Goal: Task Accomplishment & Management: Use online tool/utility

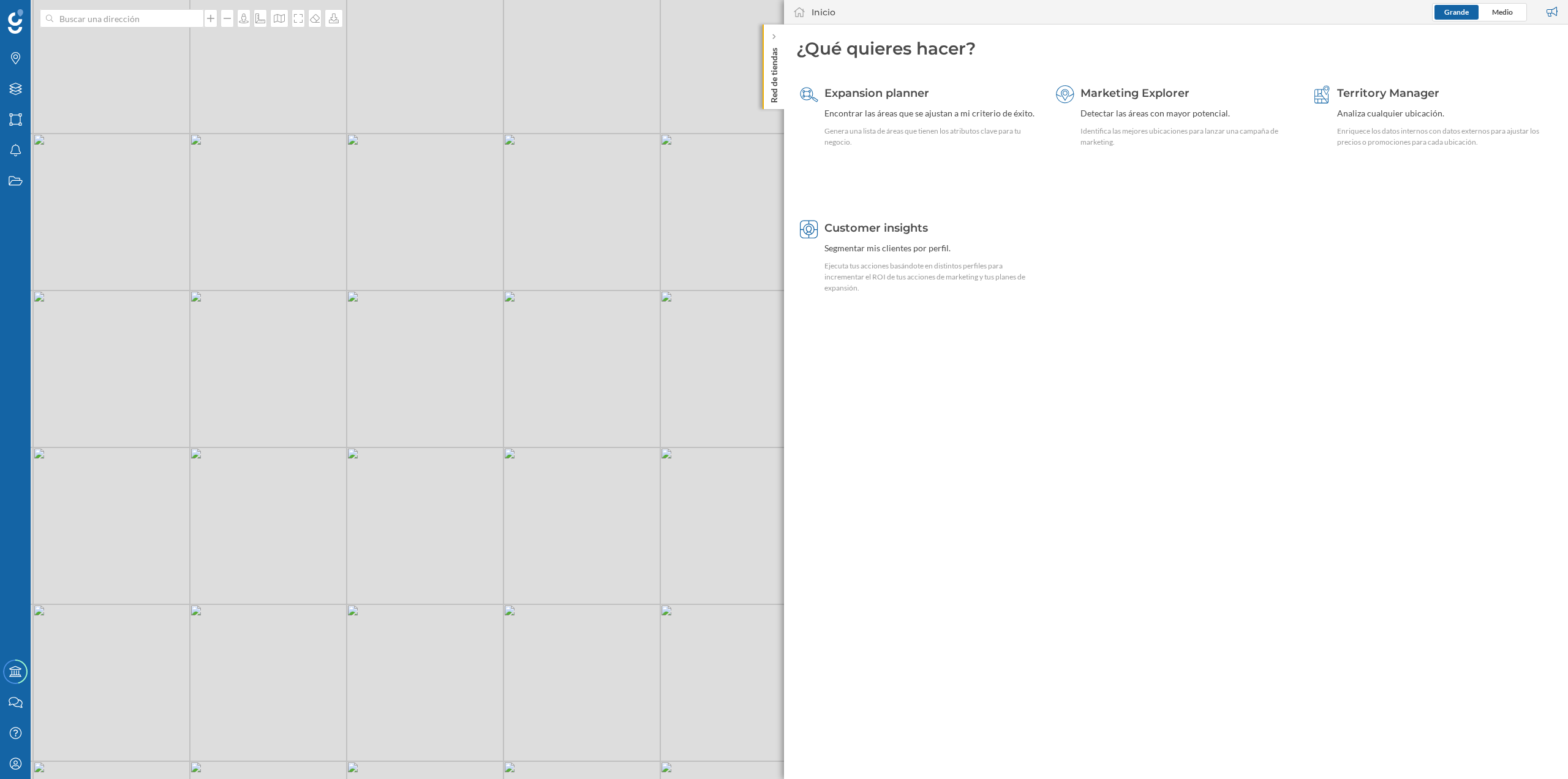
click at [391, 76] on p "Red de tiendas" at bounding box center [774, 73] width 12 height 60
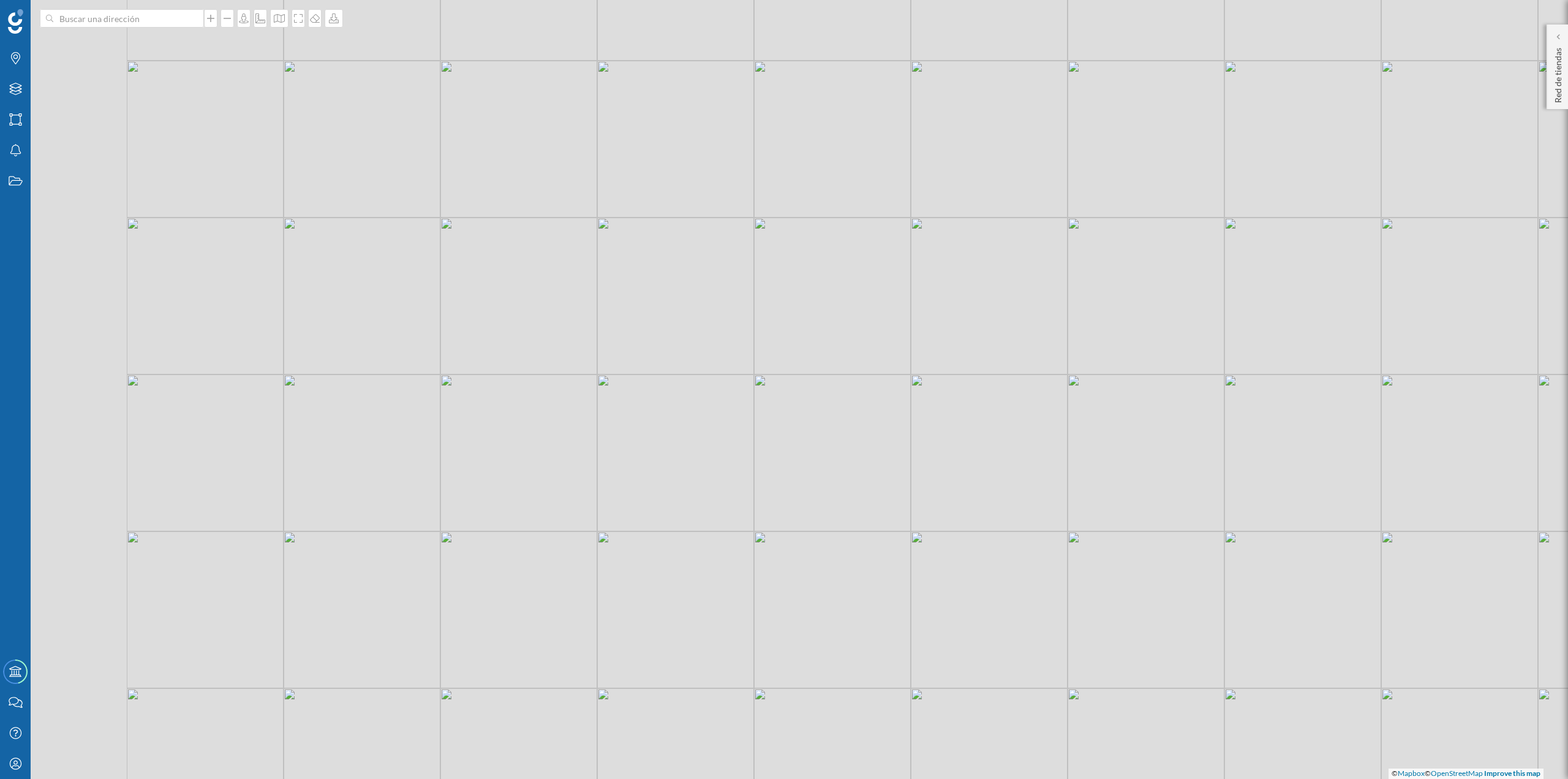
drag, startPoint x: 177, startPoint y: 487, endPoint x: 603, endPoint y: 416, distance: 431.9
click at [391, 136] on div "© Mapbox © OpenStreetMap Improve this map" at bounding box center [784, 389] width 1568 height 779
drag, startPoint x: 647, startPoint y: 430, endPoint x: 821, endPoint y: 318, distance: 206.9
click at [391, 136] on div "© Mapbox © OpenStreetMap Improve this map" at bounding box center [784, 389] width 1568 height 779
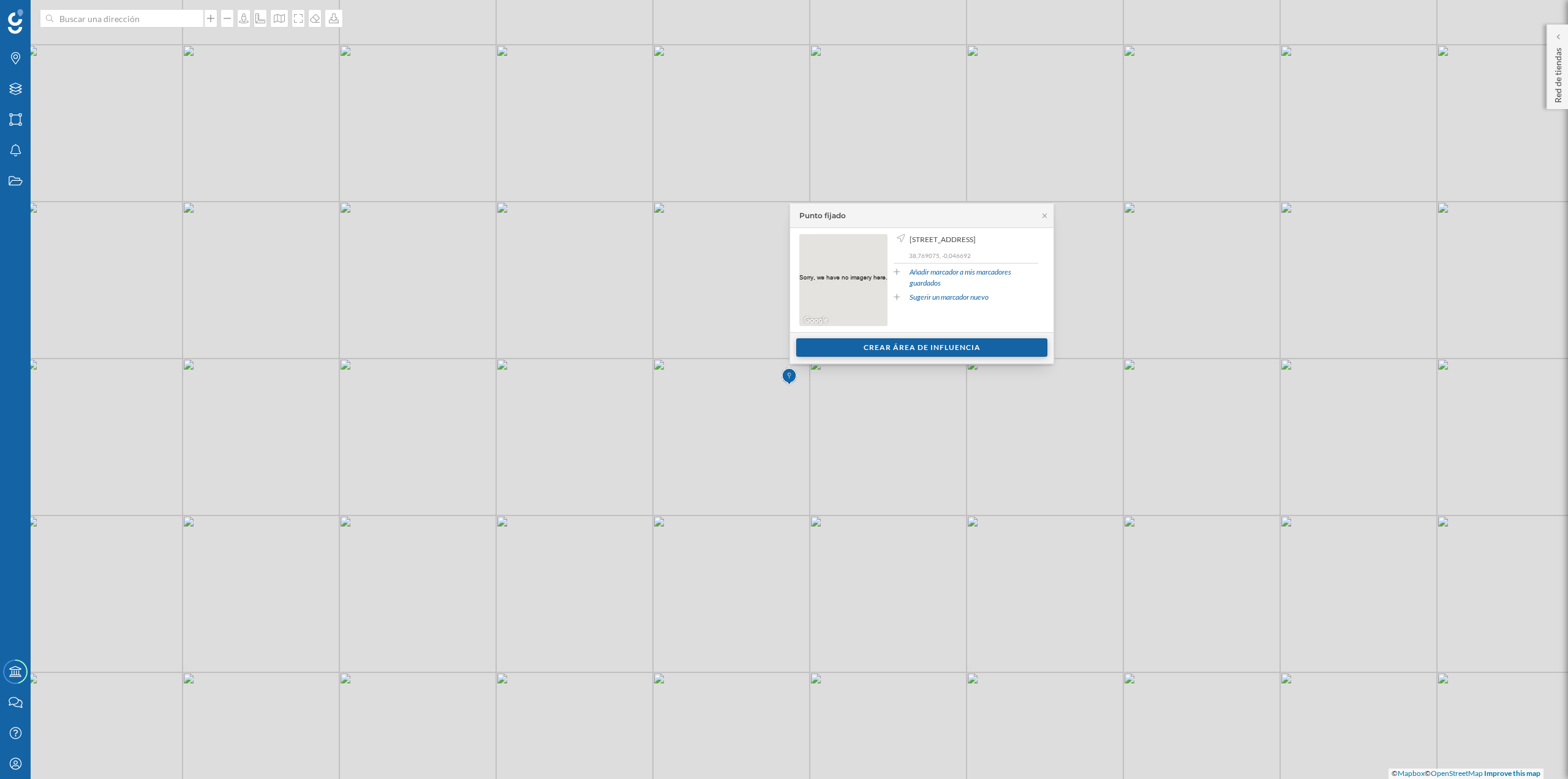
click at [391, 136] on div "Crear área de influencia" at bounding box center [922, 347] width 251 height 18
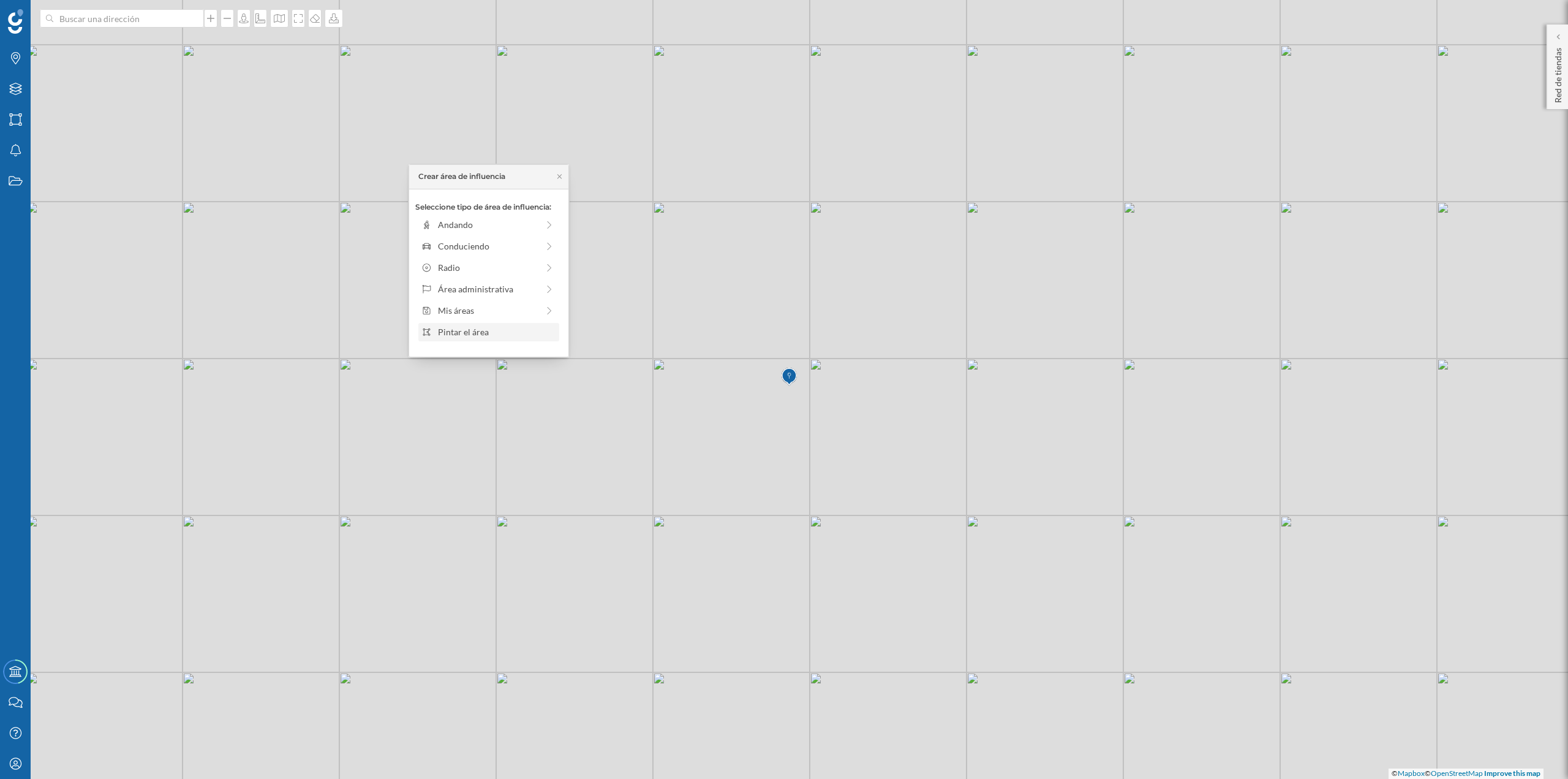
click at [391, 136] on div "Pintar el área" at bounding box center [496, 332] width 117 height 13
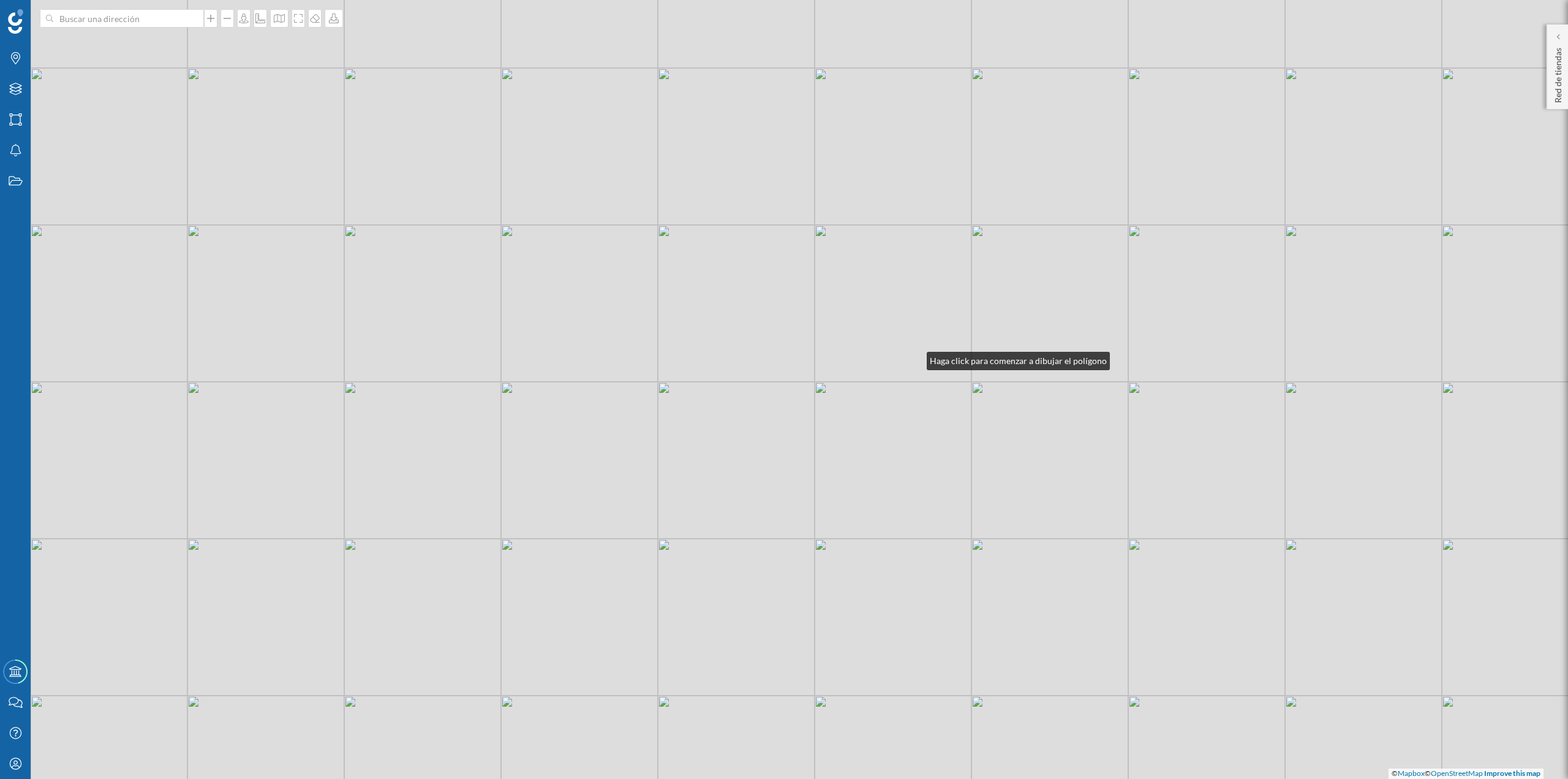
click at [391, 136] on div "© Mapbox © OpenStreetMap Improve this map" at bounding box center [784, 389] width 1568 height 779
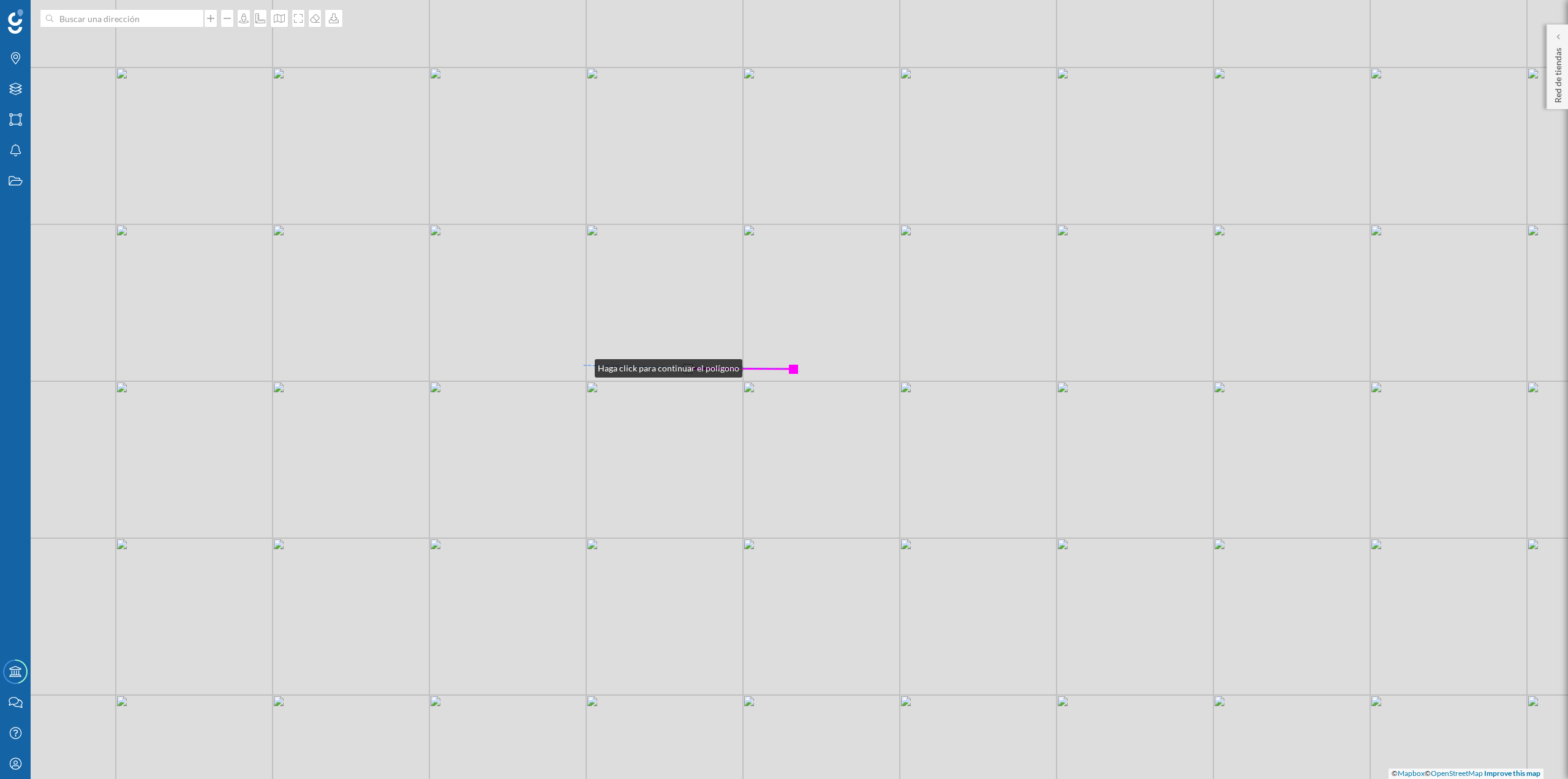
click at [391, 136] on div "© Mapbox © OpenStreetMap Improve this map" at bounding box center [784, 389] width 1568 height 779
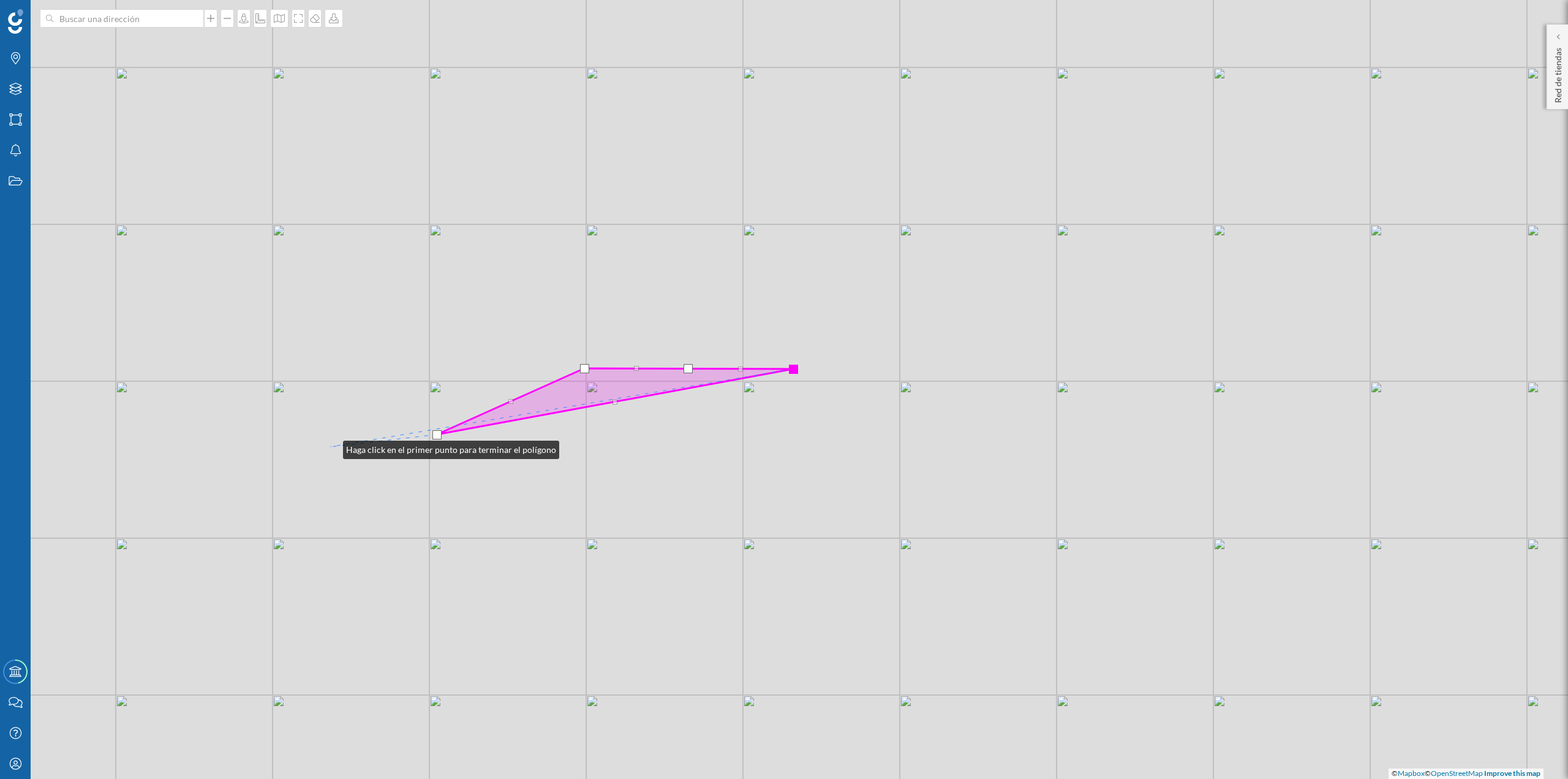
click at [331, 136] on div "© Mapbox © OpenStreetMap Improve this map" at bounding box center [784, 389] width 1568 height 779
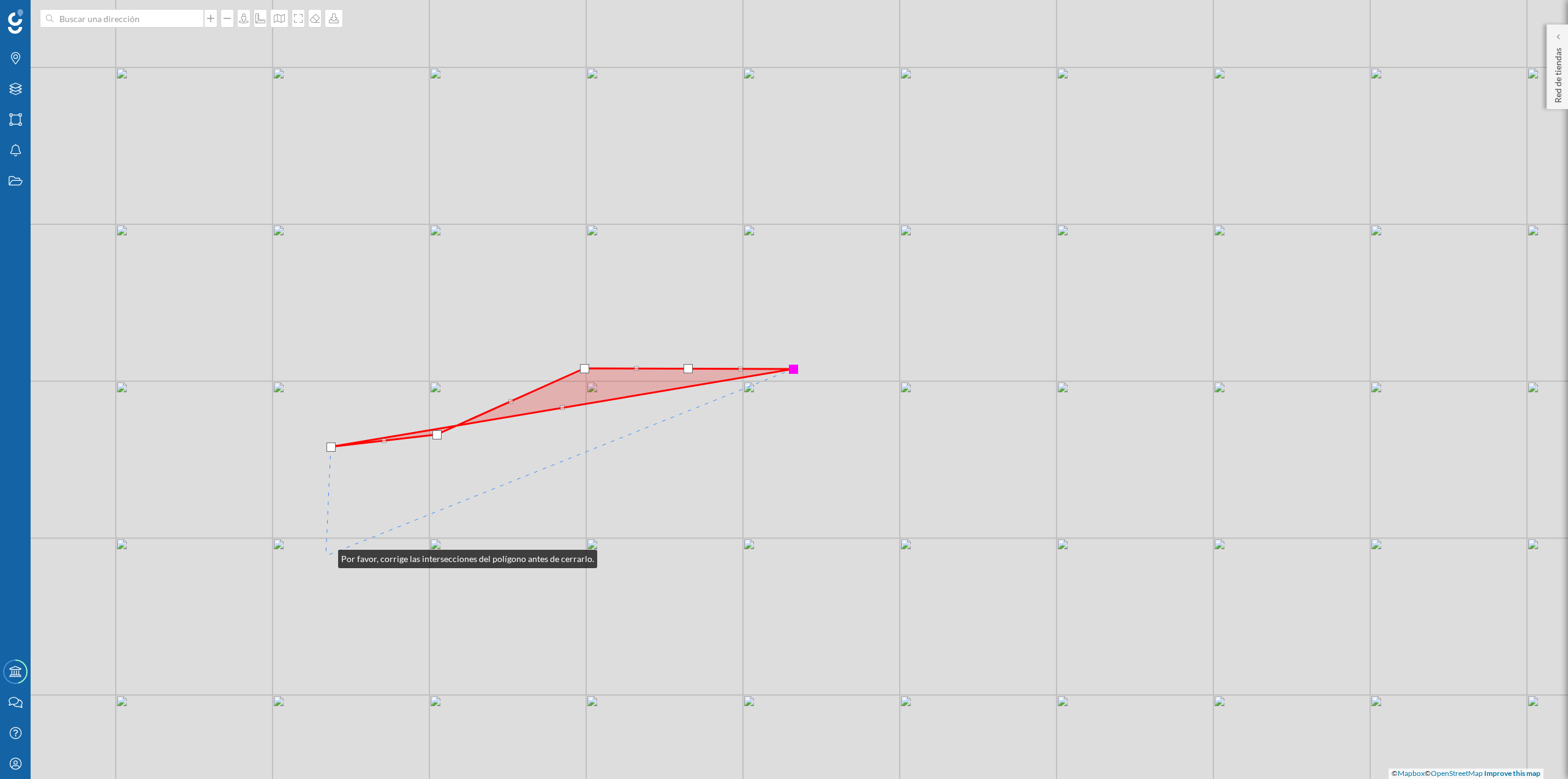
click at [325, 136] on div "© Mapbox © OpenStreetMap Improve this map" at bounding box center [784, 389] width 1568 height 779
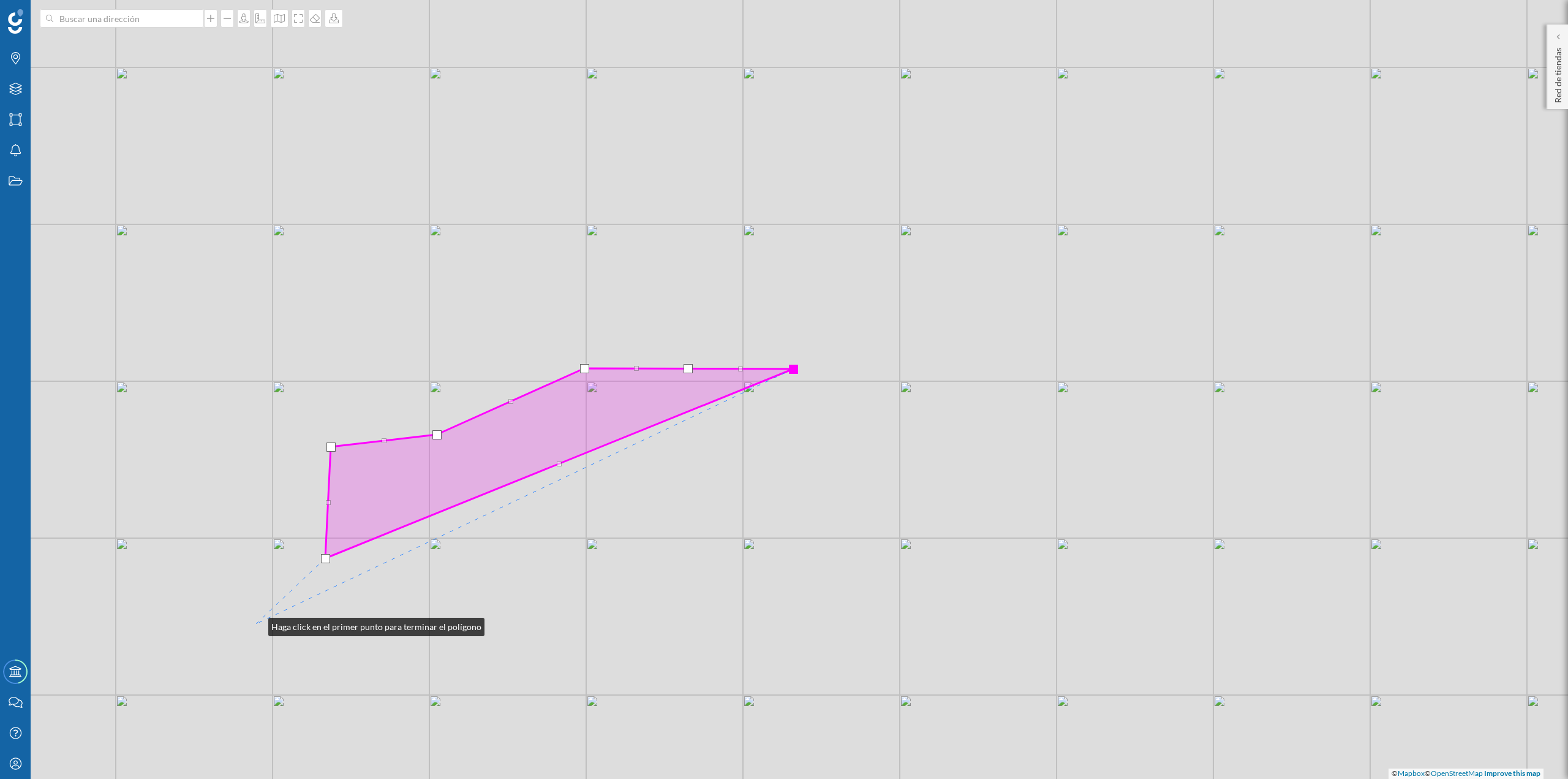
click at [256, 136] on div "© Mapbox © OpenStreetMap Improve this map" at bounding box center [784, 389] width 1568 height 779
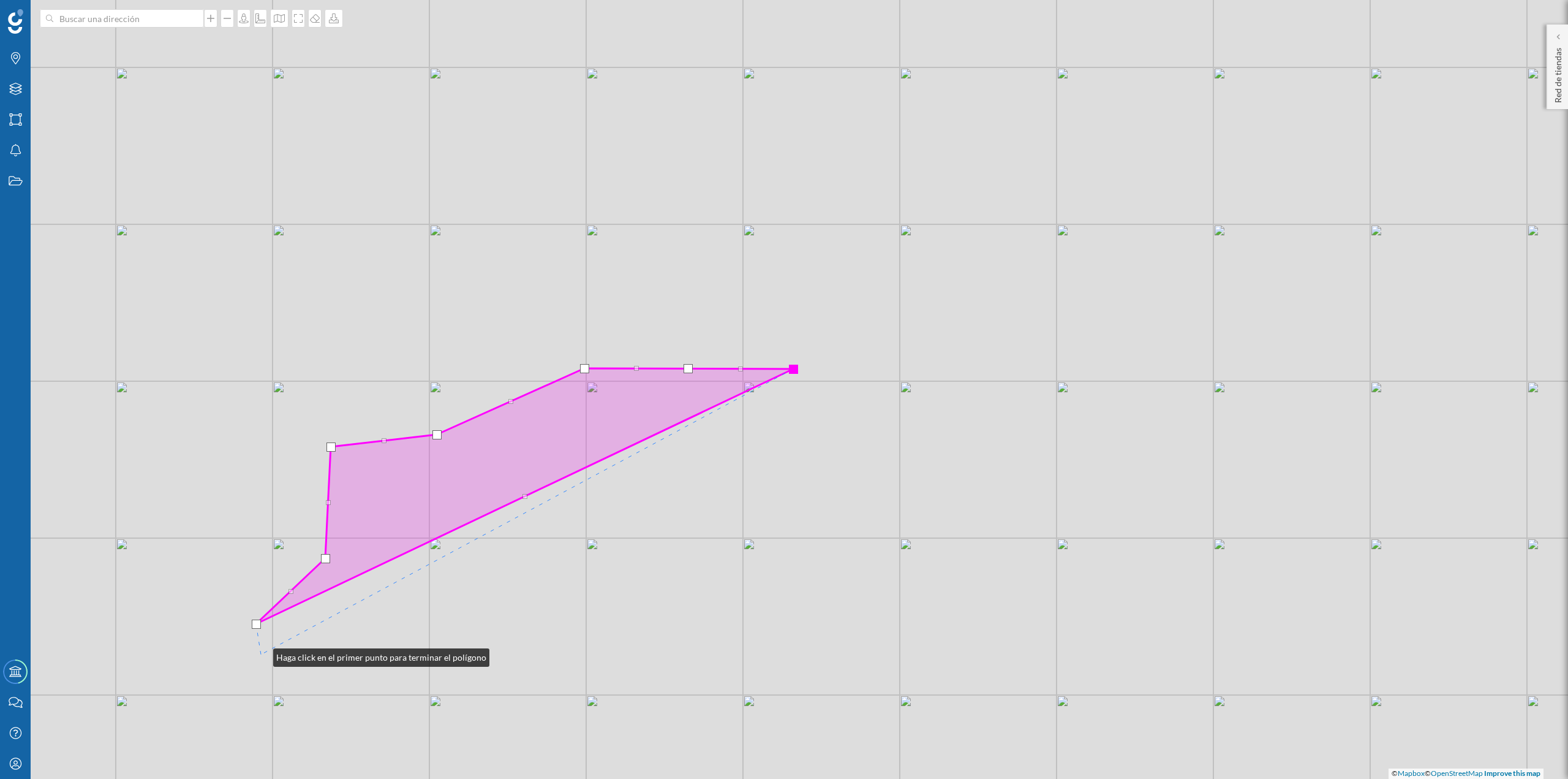
click at [262, 136] on div "© Mapbox © OpenStreetMap Improve this map" at bounding box center [784, 389] width 1568 height 779
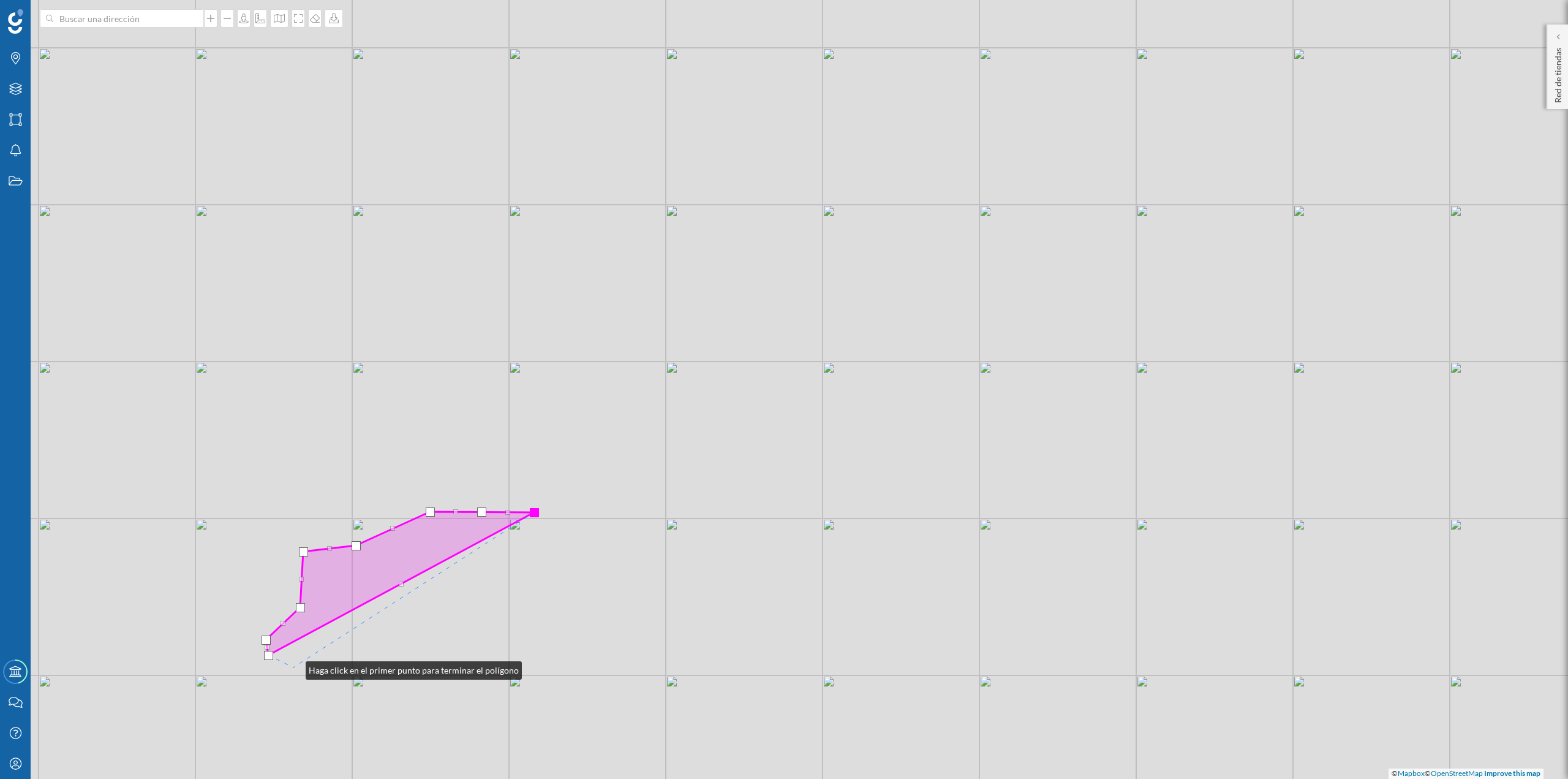
click at [293, 136] on div "© Mapbox © OpenStreetMap Improve this map" at bounding box center [784, 389] width 1568 height 779
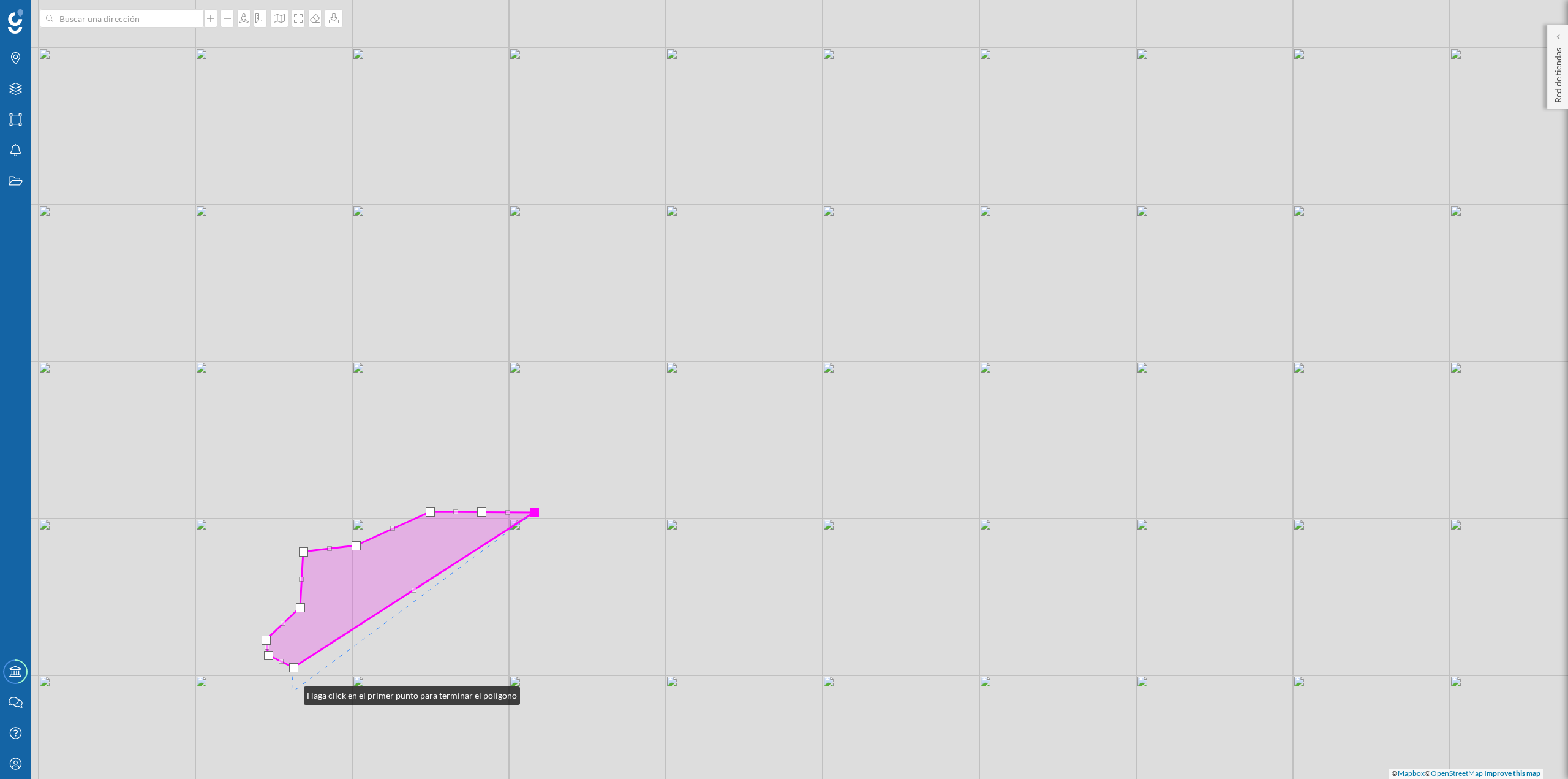
click at [291, 136] on div "© Mapbox © OpenStreetMap Improve this map" at bounding box center [784, 389] width 1568 height 779
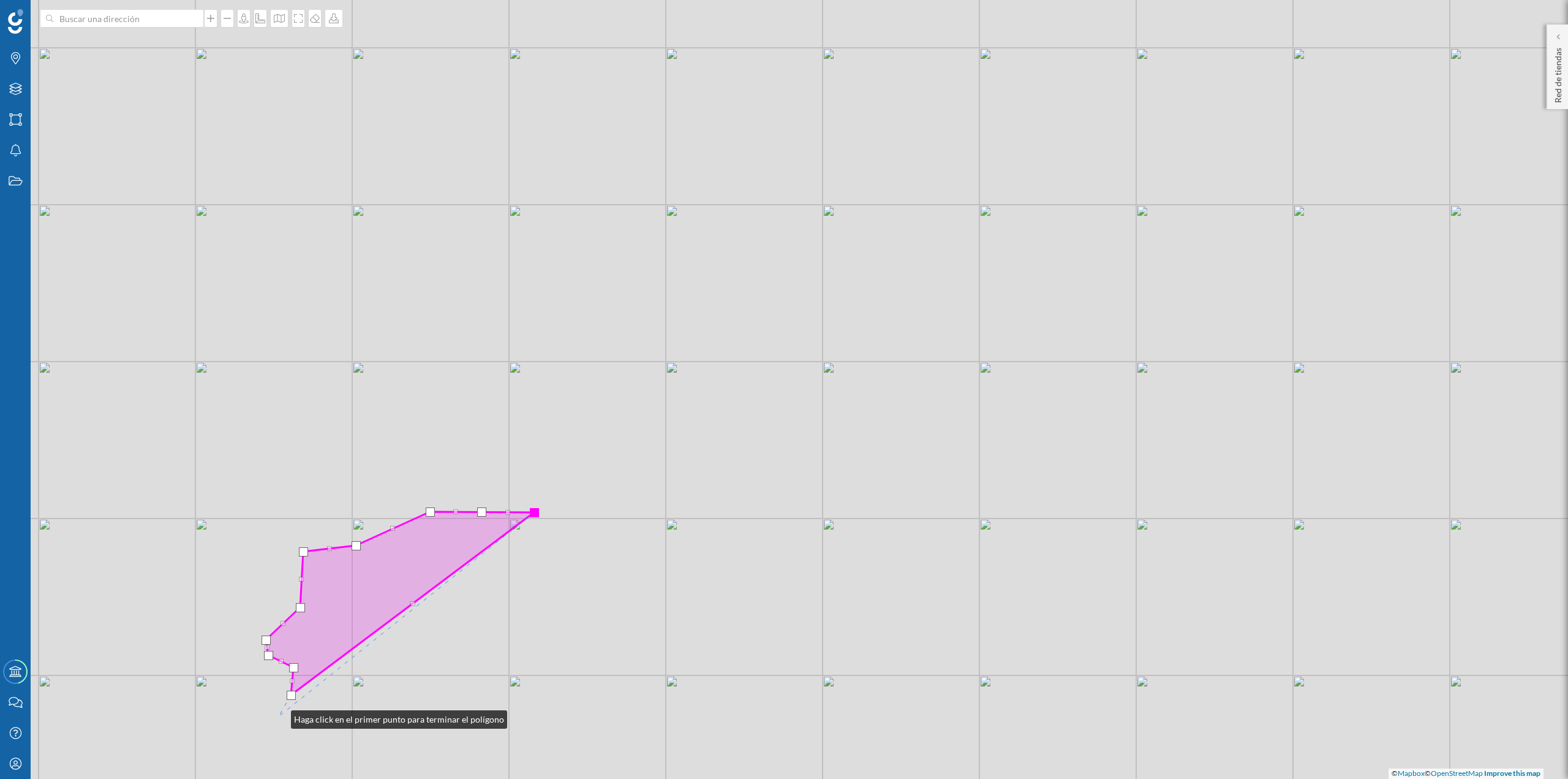
click at [279, 136] on div "© Mapbox © OpenStreetMap Improve this map" at bounding box center [784, 389] width 1568 height 779
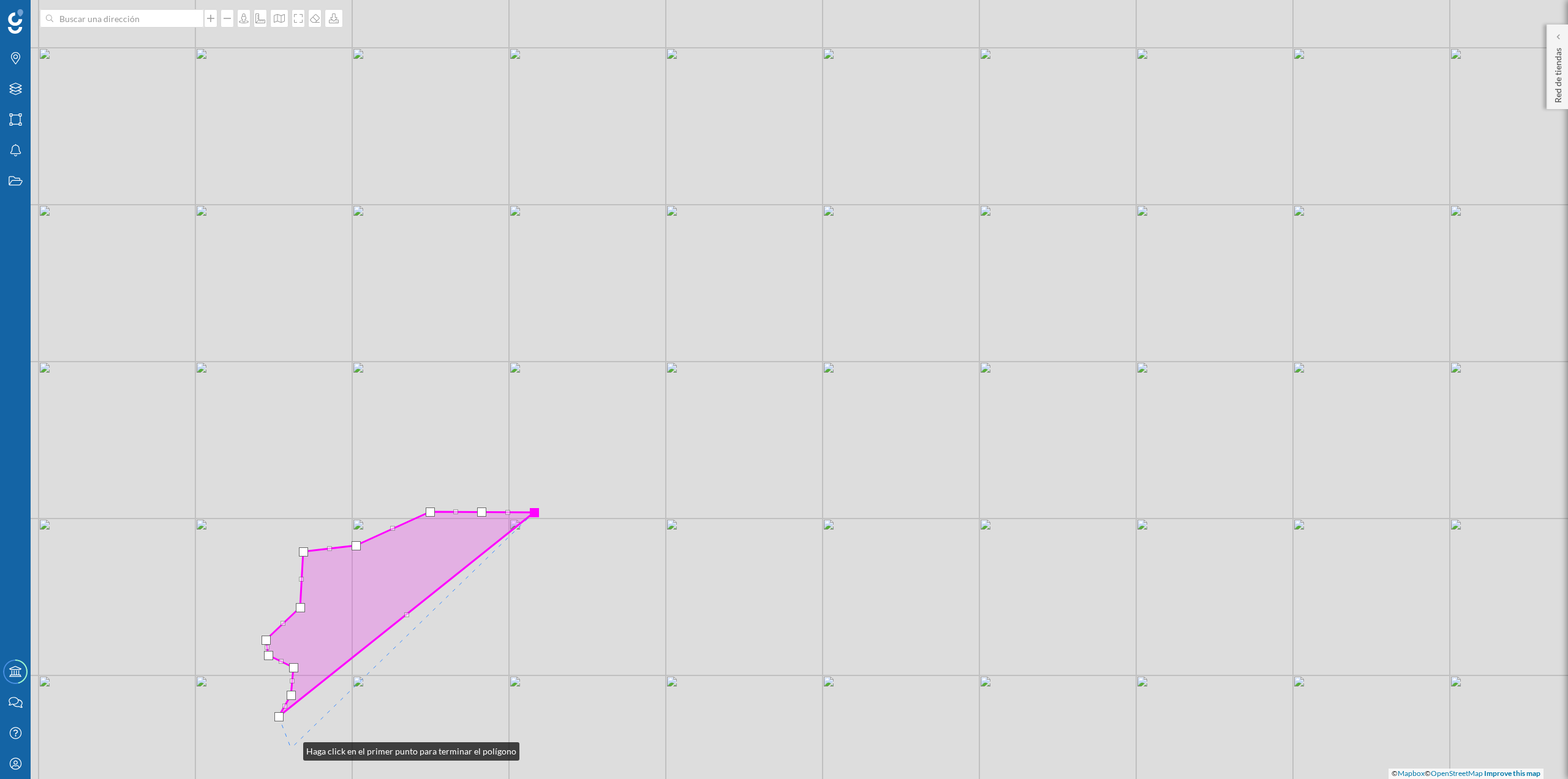
click at [291, 136] on div "© Mapbox © OpenStreetMap Improve this map" at bounding box center [784, 389] width 1568 height 779
click at [308, 136] on div "© Mapbox © OpenStreetMap Improve this map" at bounding box center [784, 389] width 1568 height 779
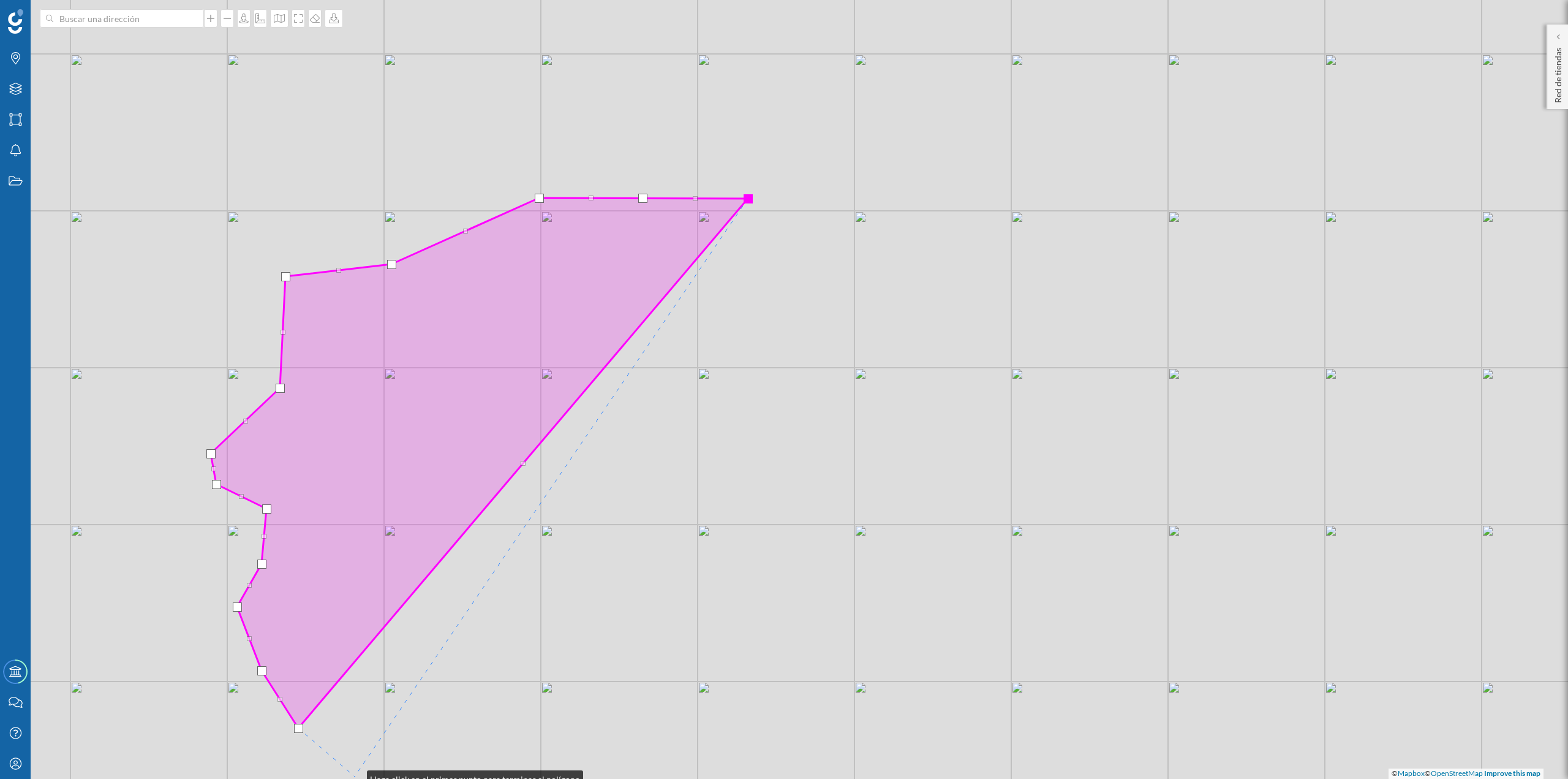
click at [355, 136] on div "© Mapbox © OpenStreetMap Improve this map" at bounding box center [784, 389] width 1568 height 779
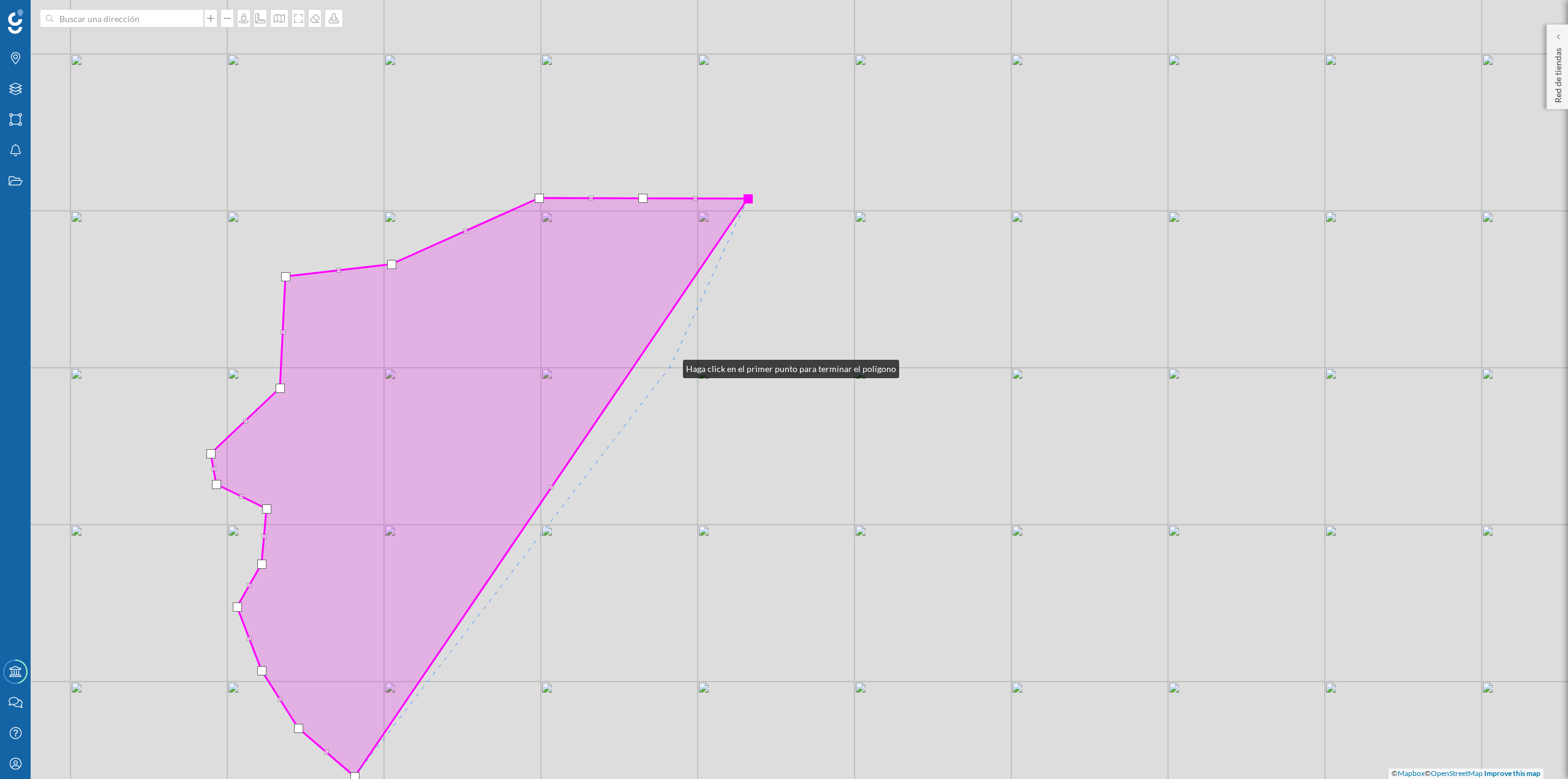
click at [391, 136] on div "© Mapbox © OpenStreetMap Improve this map" at bounding box center [784, 389] width 1568 height 779
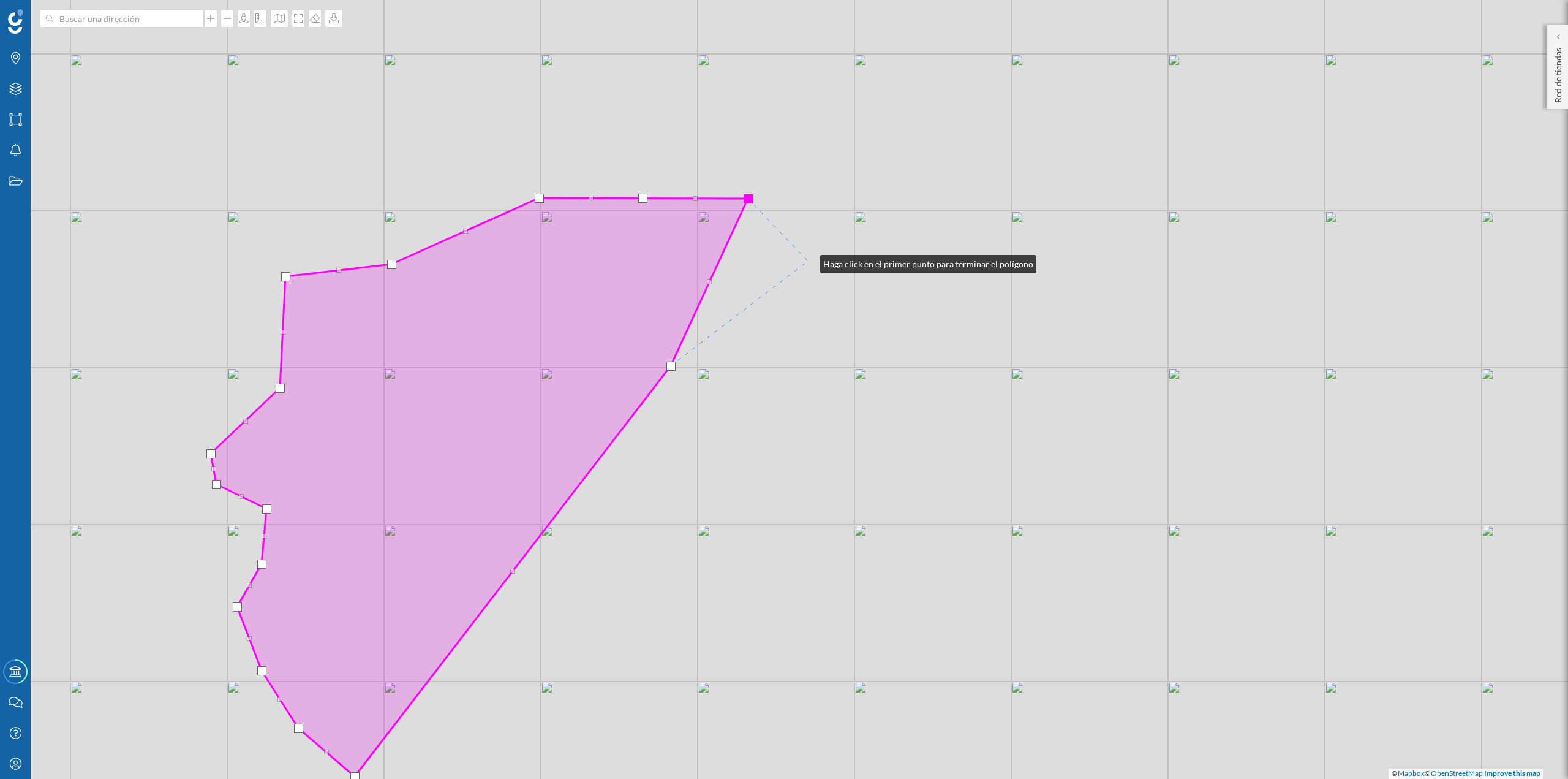
click at [391, 136] on div "© Mapbox © OpenStreetMap Improve this map" at bounding box center [784, 389] width 1568 height 779
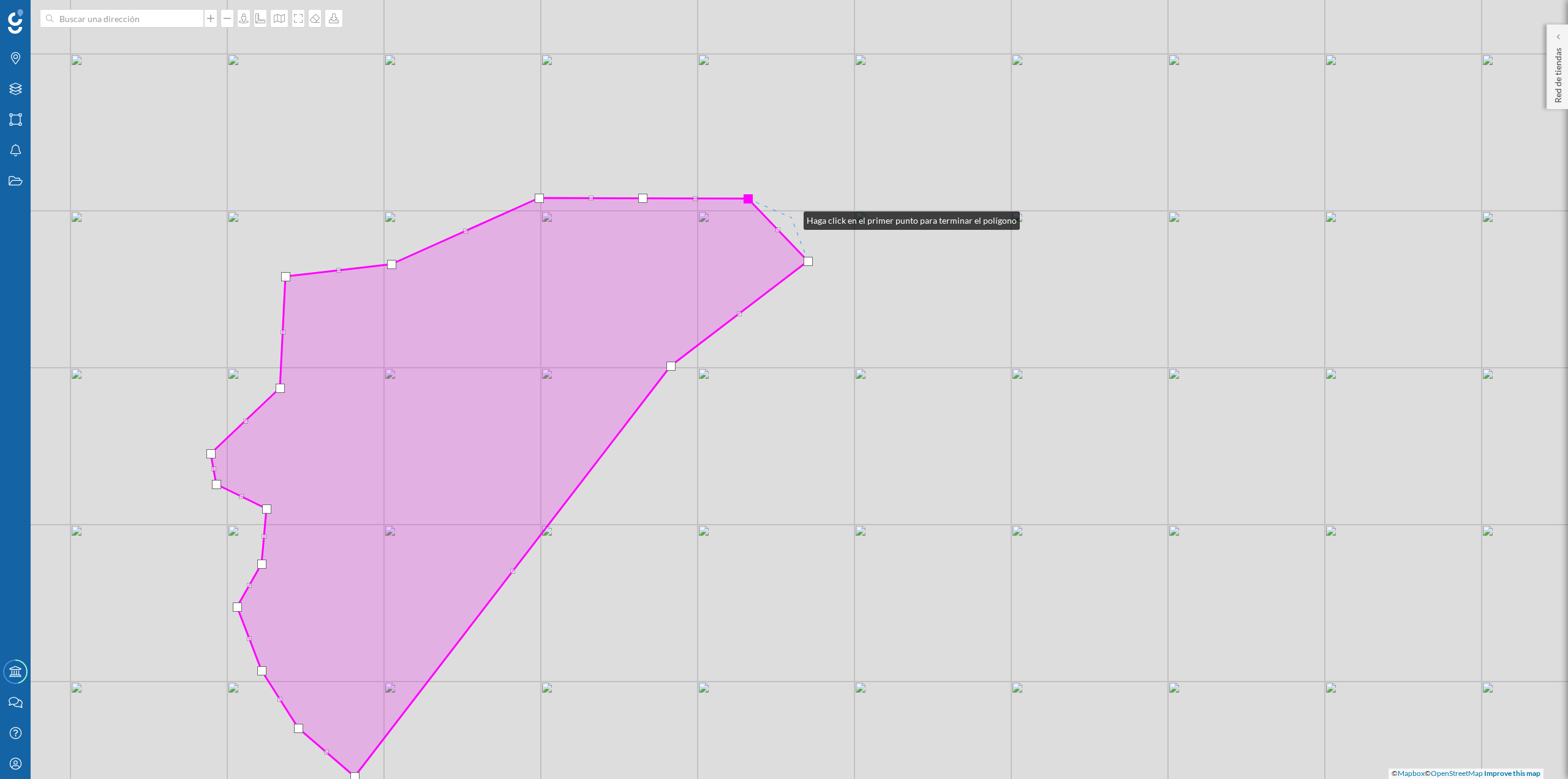
click at [391, 136] on div "© Mapbox © OpenStreetMap Improve this map" at bounding box center [784, 389] width 1568 height 779
click at [391, 136] on div at bounding box center [749, 199] width 9 height 9
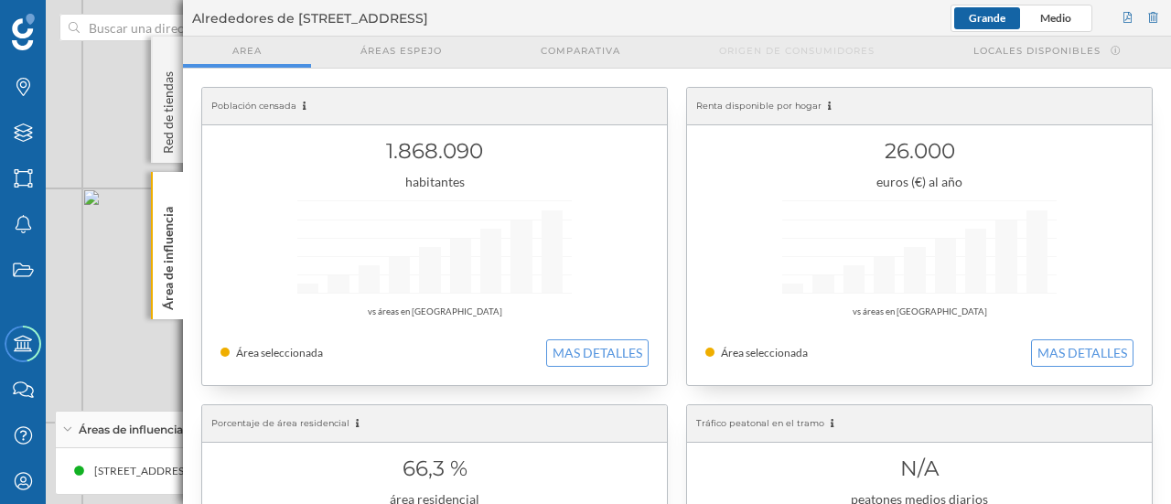
scroll to position [48, 0]
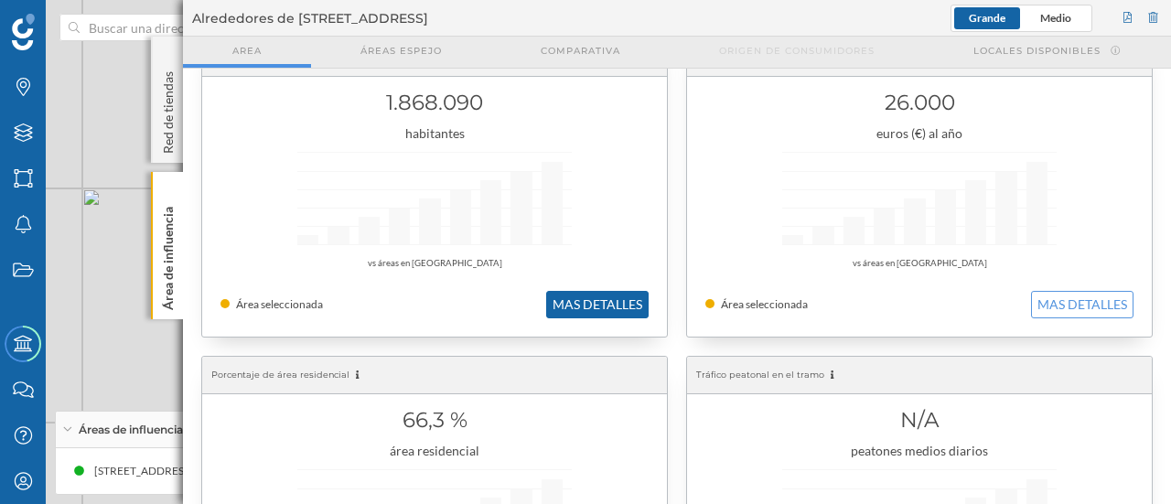
click at [584, 203] on button "MAS DETALLES" at bounding box center [597, 304] width 102 height 27
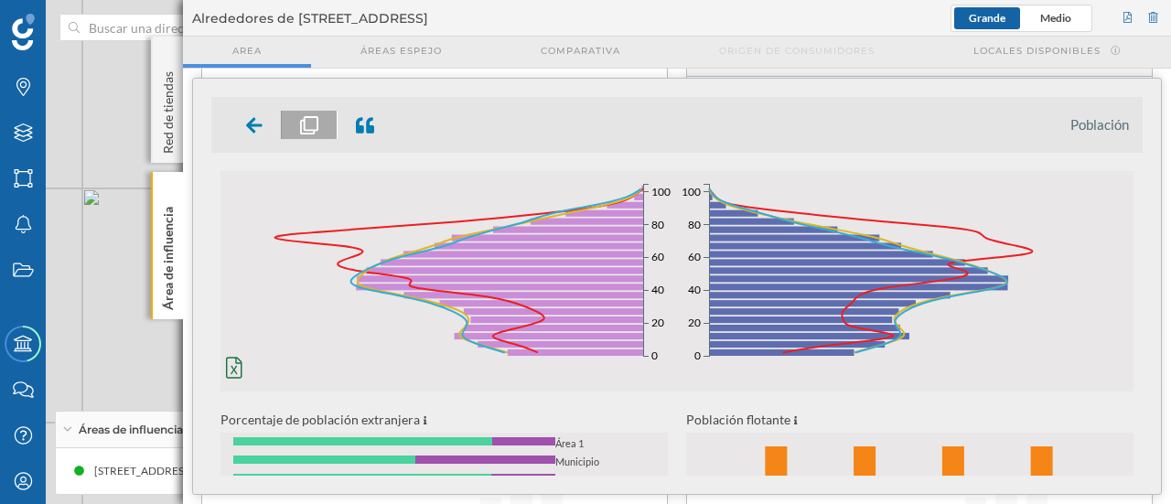
scroll to position [96, 0]
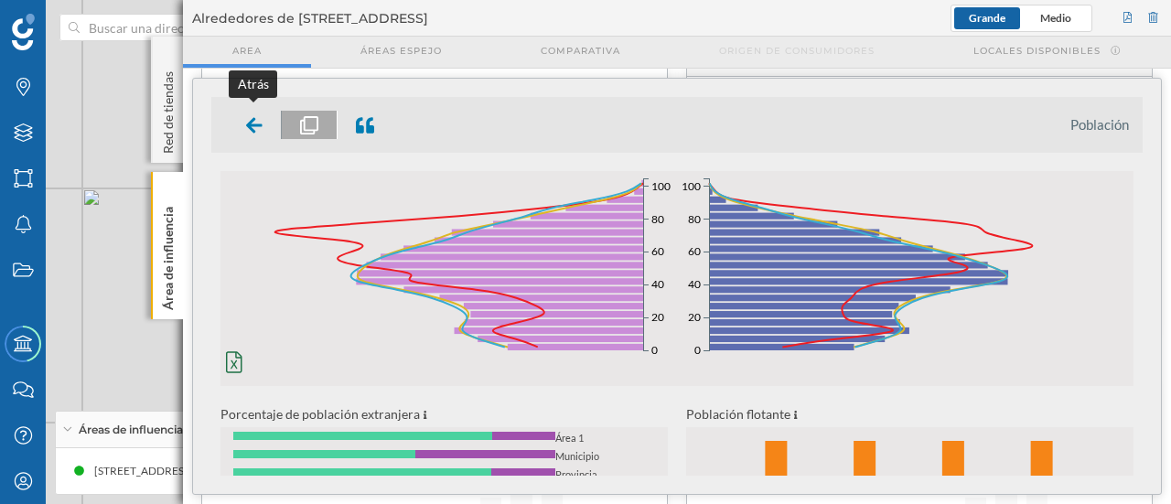
click at [244, 124] on div at bounding box center [255, 125] width 54 height 28
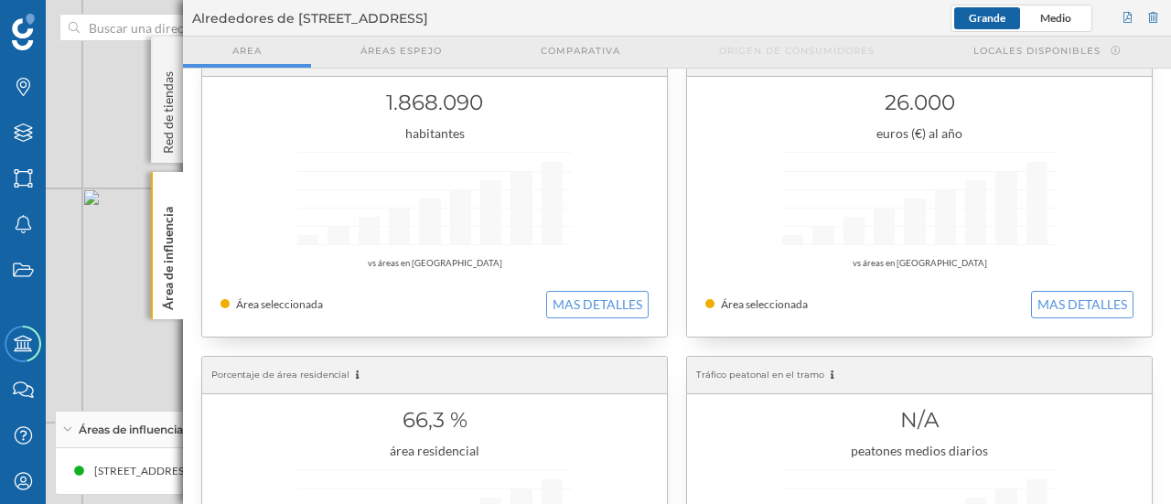
scroll to position [0, 0]
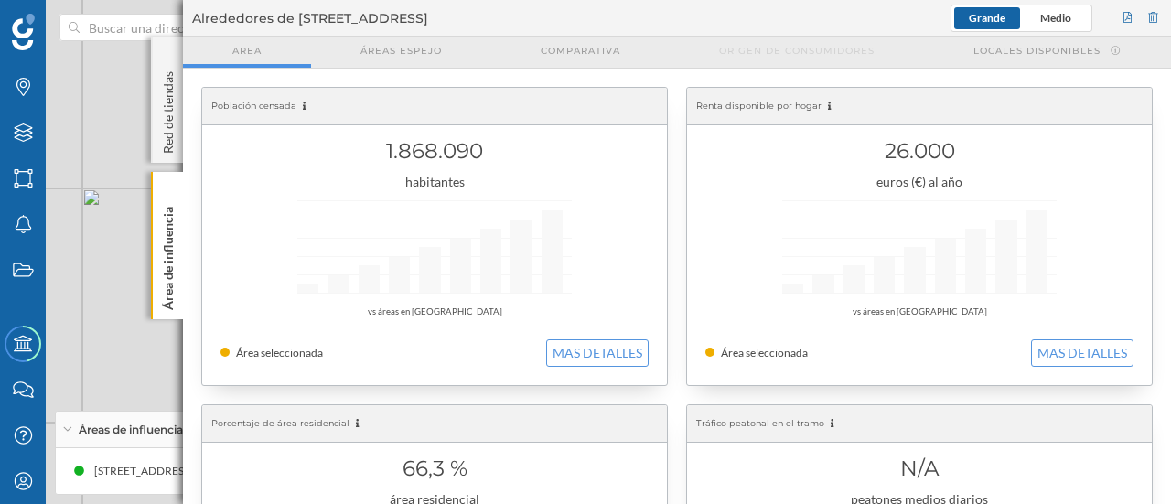
click at [584, 203] on div "26.000 euros (€) al año vs áreas en [GEOGRAPHIC_DATA] Área seleccionada MAS DET…" at bounding box center [919, 236] width 465 height 297
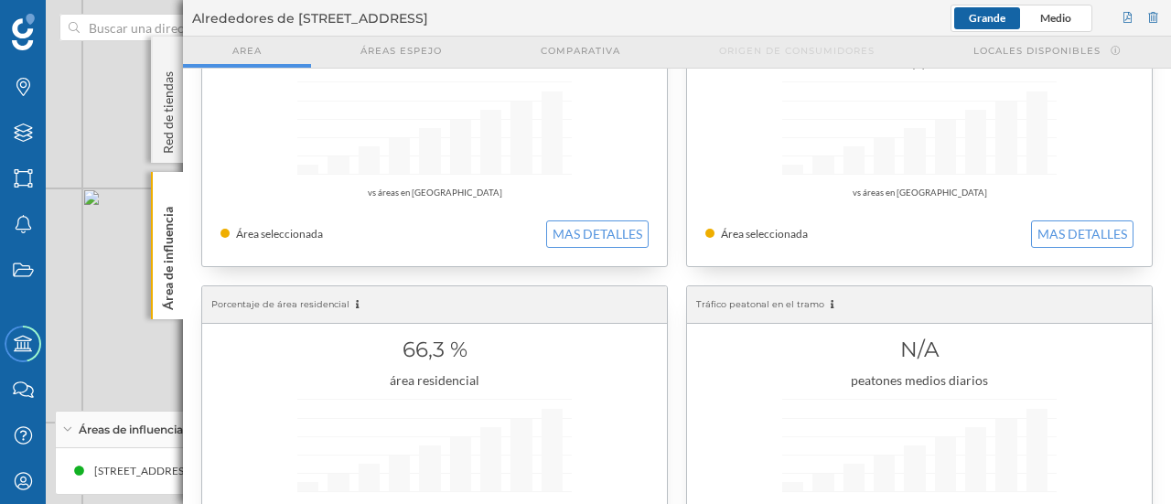
scroll to position [121, 0]
click at [584, 203] on button "MAS DETALLES" at bounding box center [597, 232] width 102 height 27
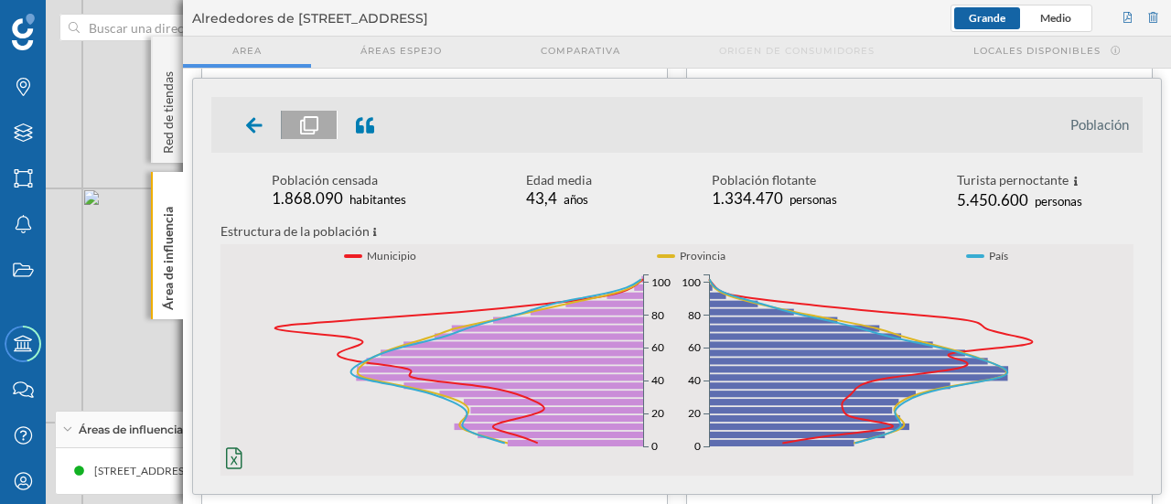
click at [323, 197] on span "1.868.090" at bounding box center [307, 197] width 71 height 19
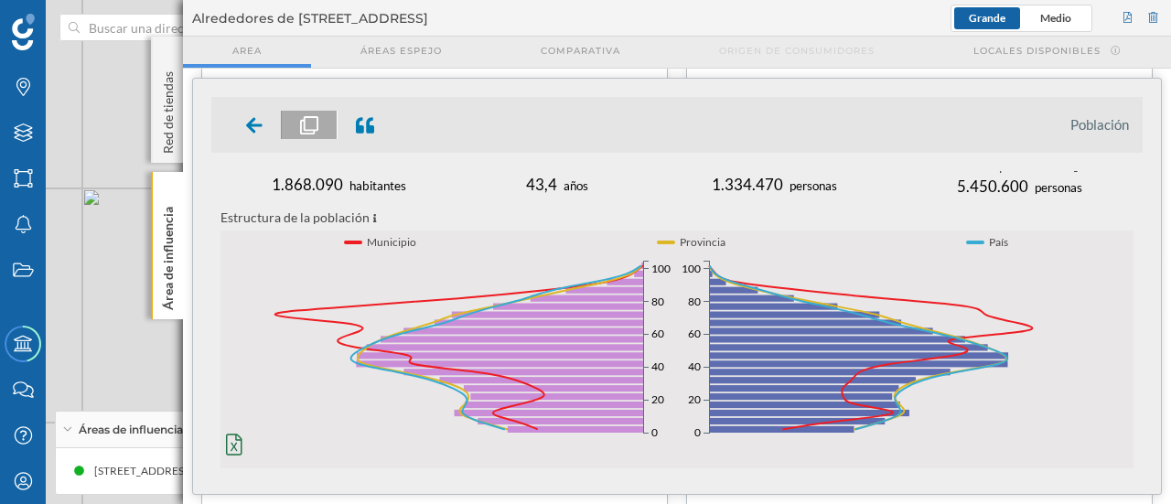
scroll to position [0, 0]
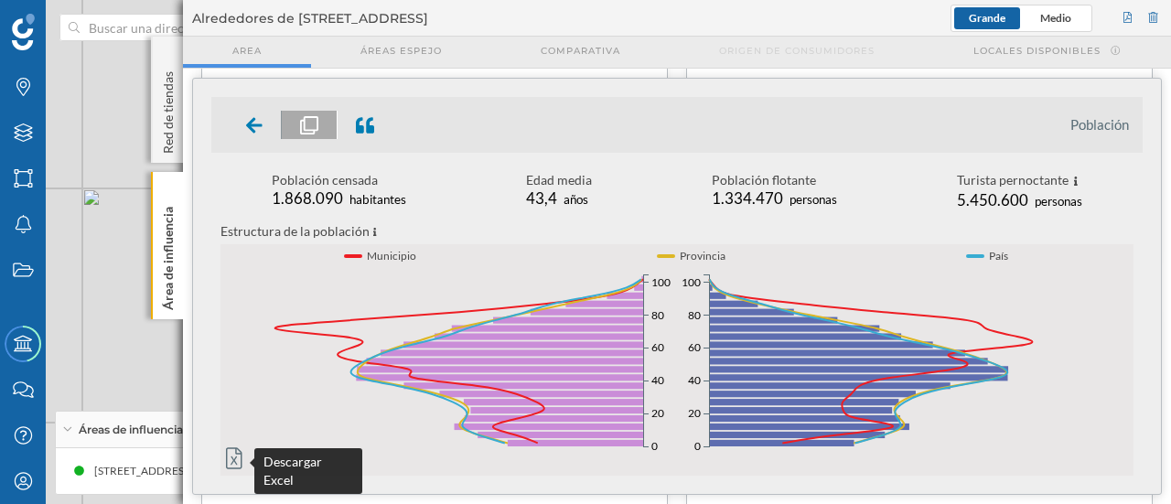
click at [231, 203] on icon at bounding box center [234, 458] width 16 height 22
